Goal: Information Seeking & Learning: Learn about a topic

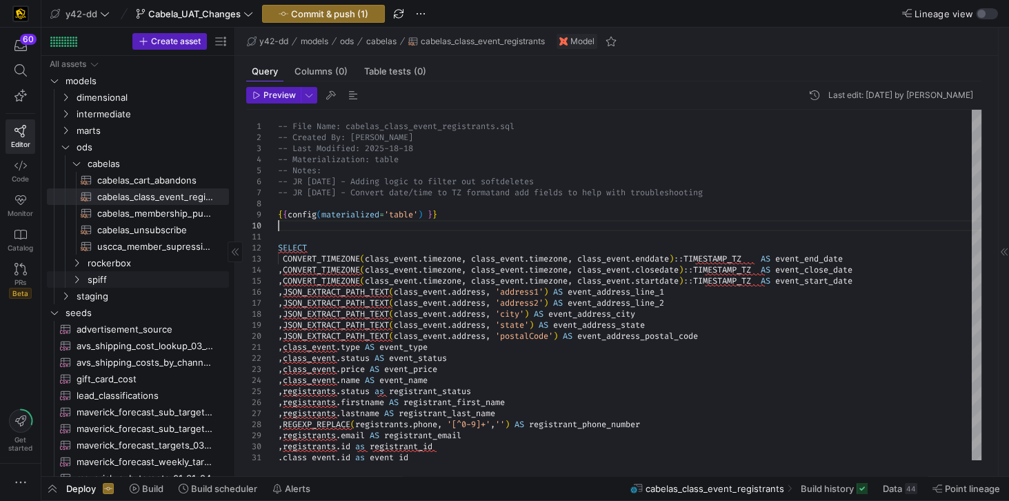
scroll to position [99, 0]
click at [155, 217] on span "cabelas_membership_purchase​​​​​​​​​​" at bounding box center [155, 214] width 116 height 16
type textarea "-- File Name: cabelas_membership_purchase.sql -- Created By: [PERSON_NAME] -- L…"
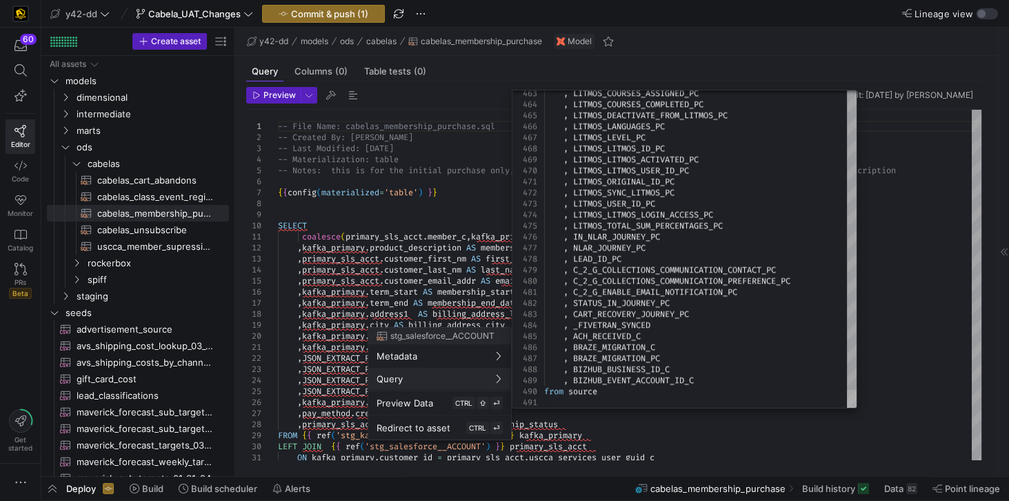
click at [847, 408] on div at bounding box center [852, 399] width 10 height 18
type textarea "-- File Name: stg_salesforce__ACCOUNT.sql -- Created By: [PERSON_NAME] -- Last …"
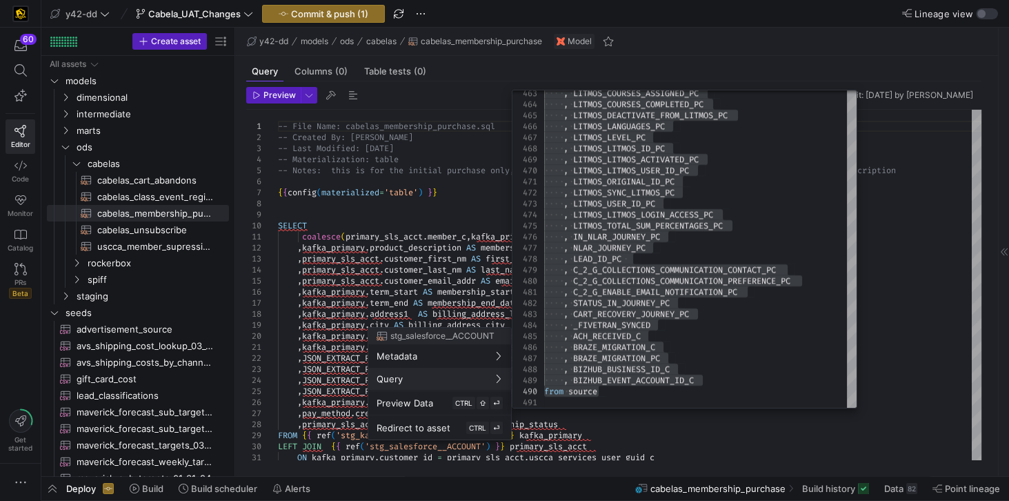
click at [459, 333] on span "stg_salesforce__ACCOUNT" at bounding box center [442, 336] width 104 height 10
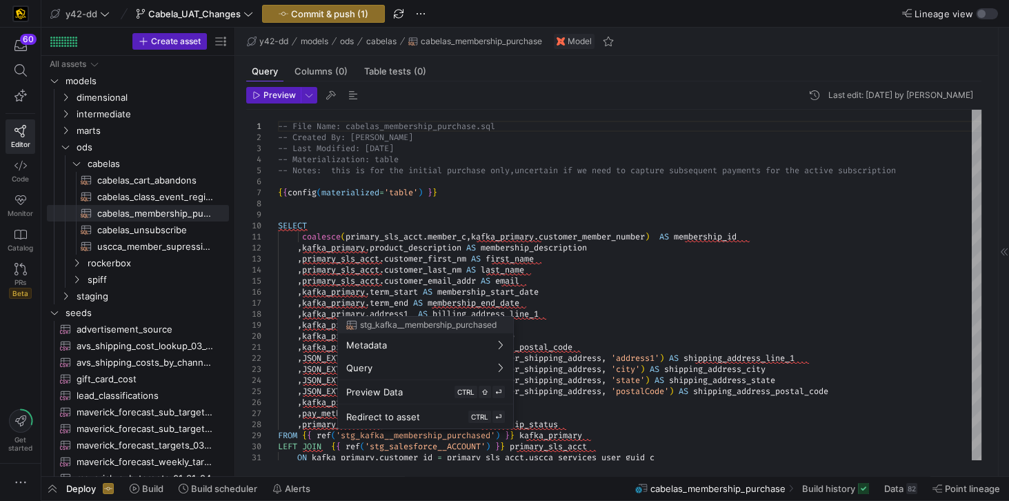
click at [476, 433] on div at bounding box center [504, 250] width 1009 height 501
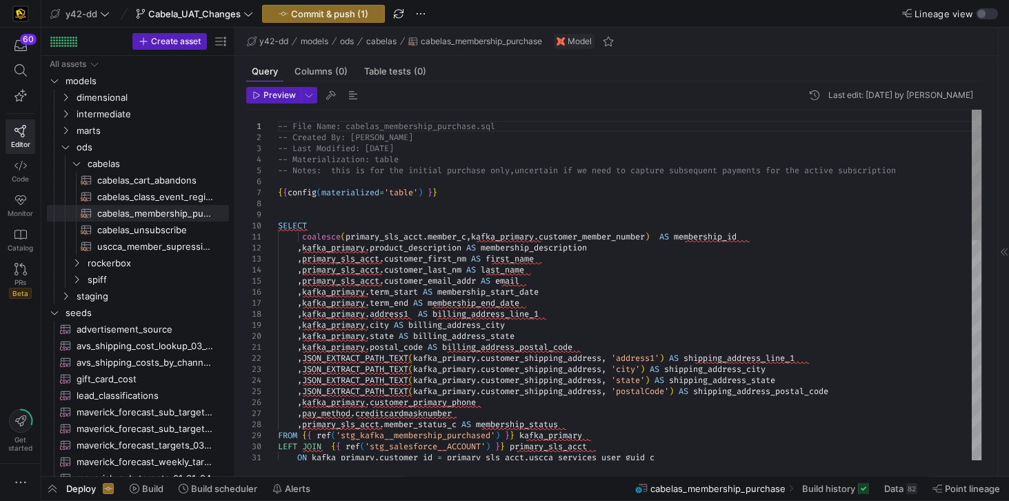
type textarea "XTRACT_PATH_TEXT(kafka_primary.customer_shipping_address, 'city') AS shipping_a…"
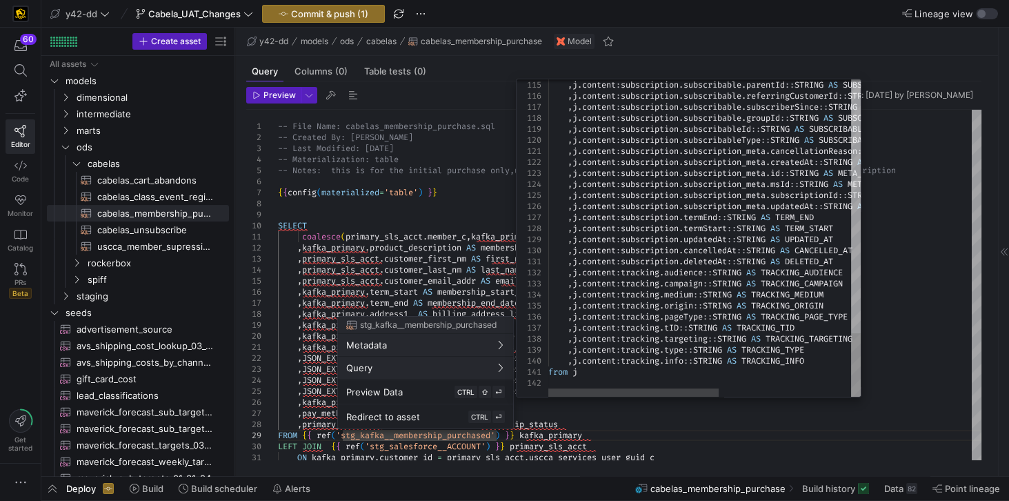
scroll to position [0, 0]
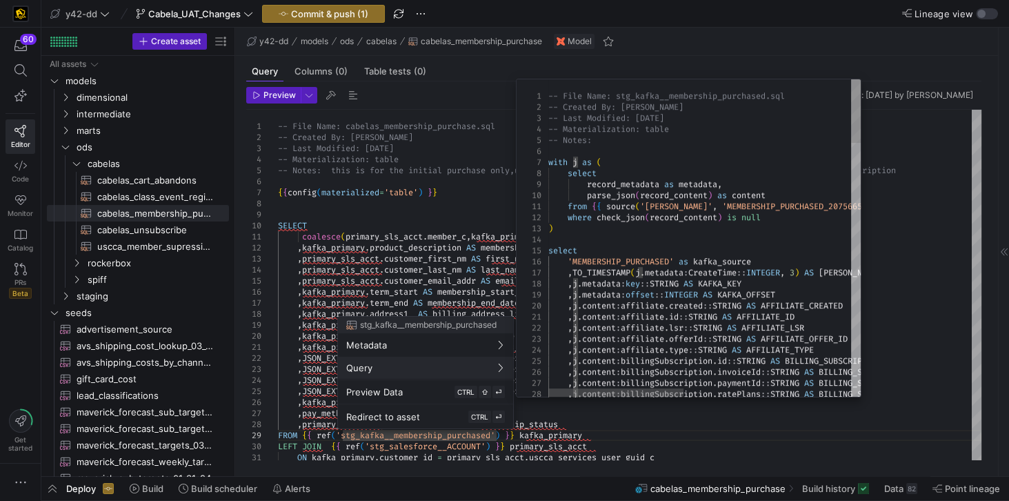
type textarea "-- File Name: stg_kafka__membership_purchased.sql -- Created By: [PERSON_NAME] …"
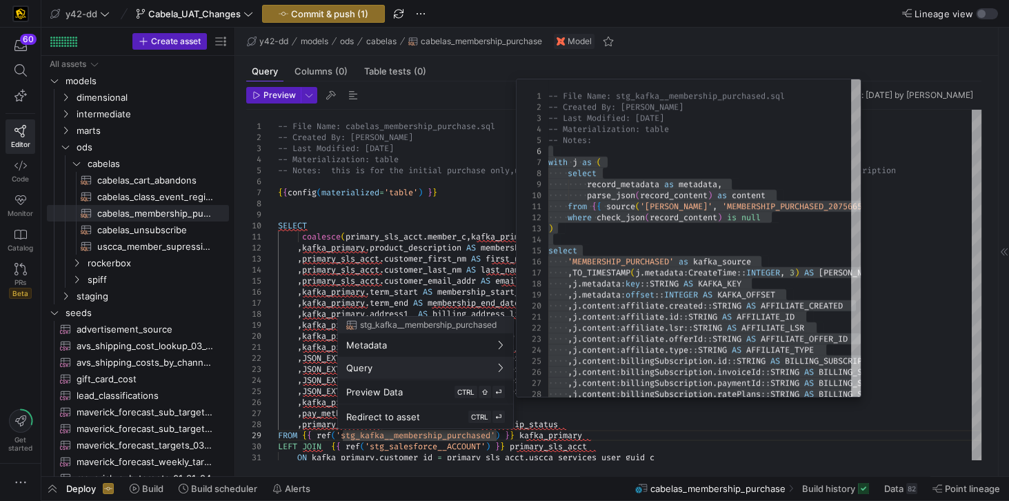
click at [502, 197] on div at bounding box center [504, 250] width 1009 height 501
